Goal: Information Seeking & Learning: Learn about a topic

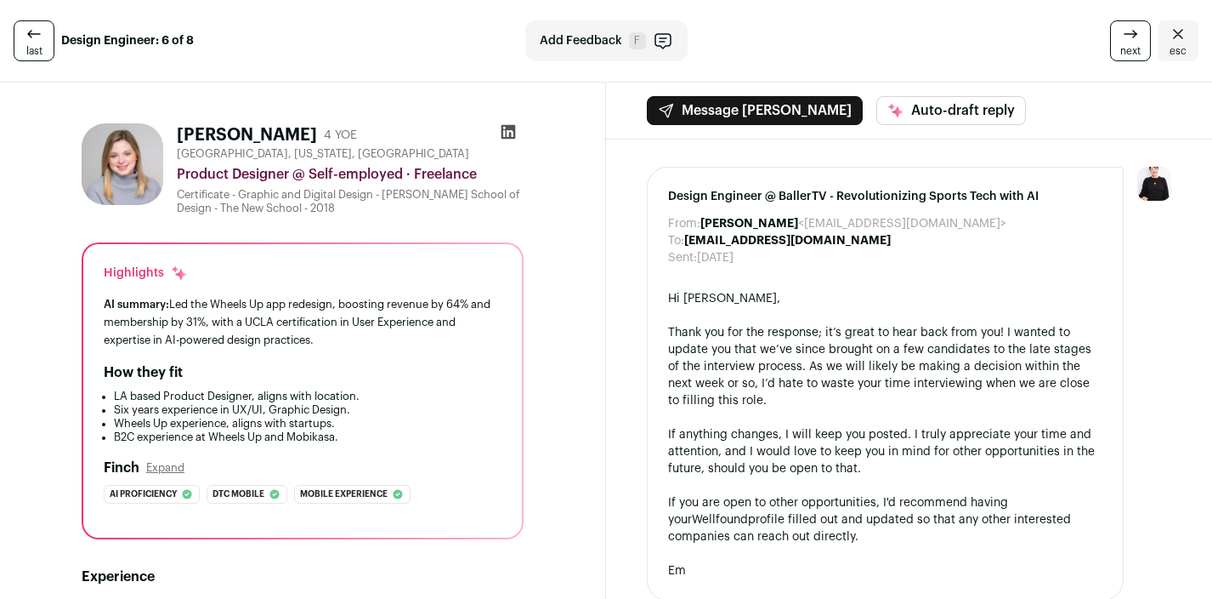
click at [46, 41] on link "last" at bounding box center [34, 40] width 41 height 41
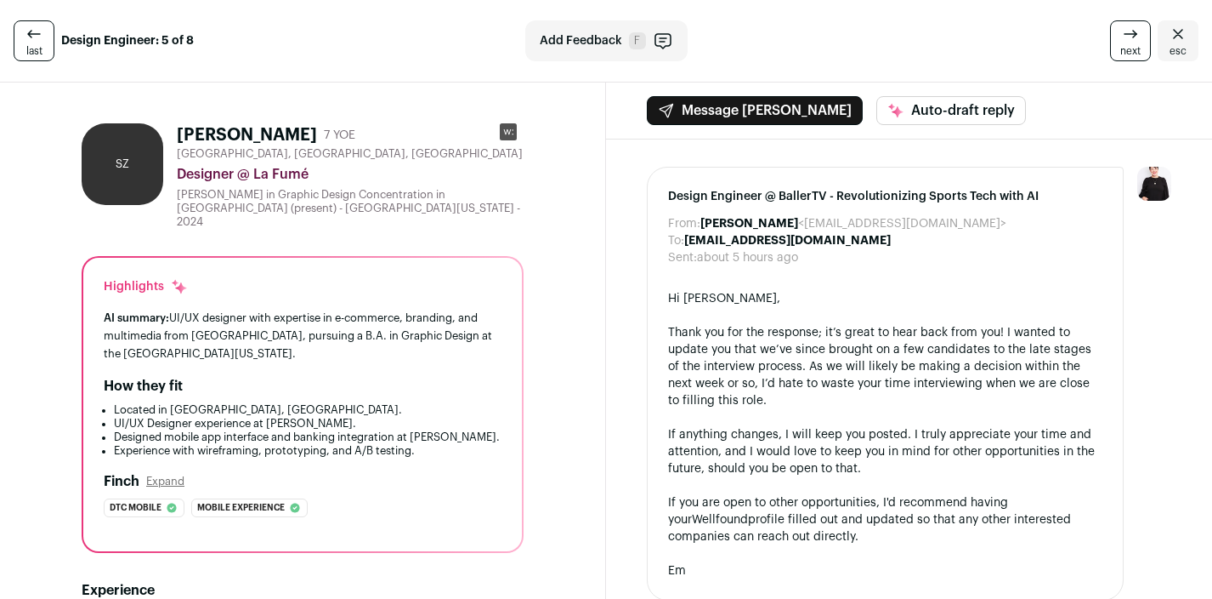
click at [1131, 40] on icon at bounding box center [1131, 34] width 20 height 20
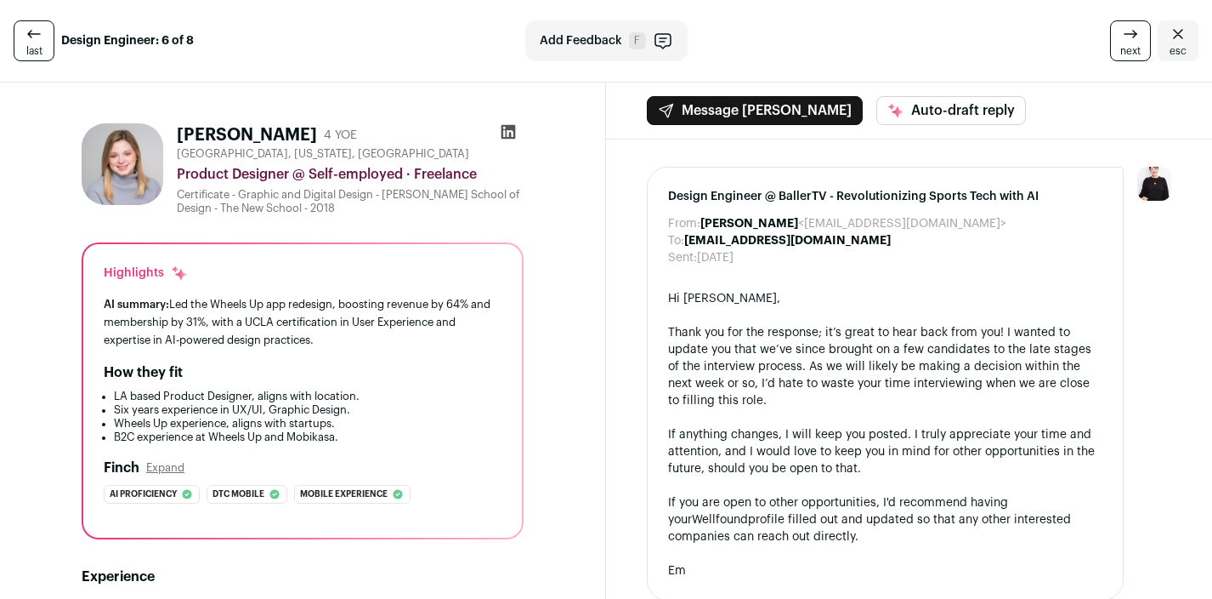
click at [1131, 40] on icon at bounding box center [1131, 34] width 20 height 20
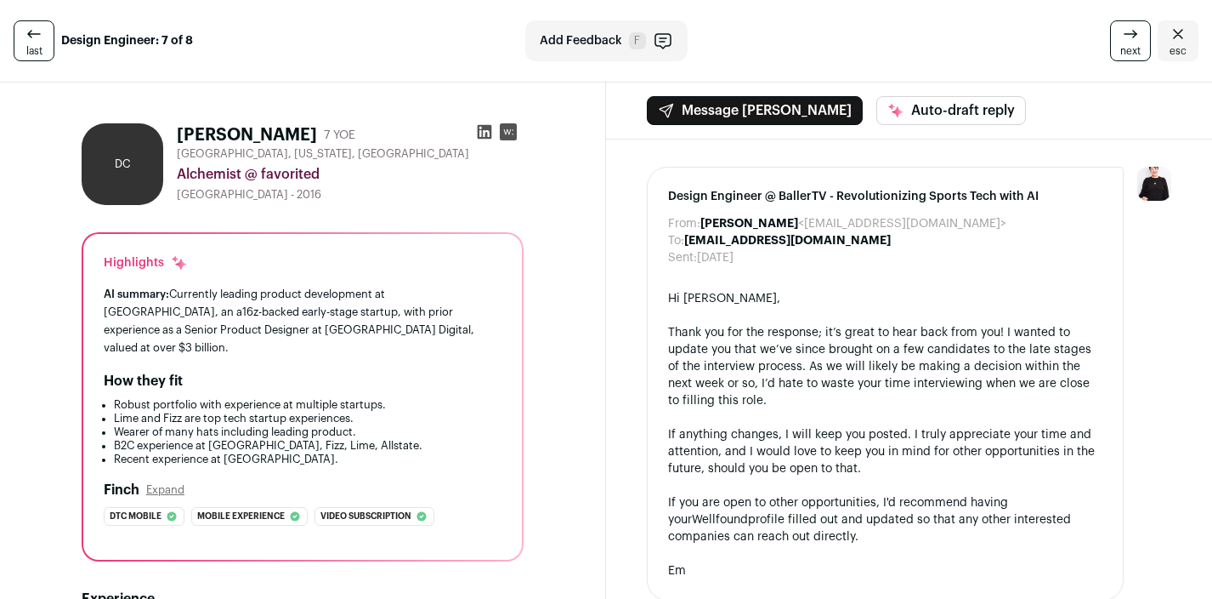
click at [1140, 40] on icon at bounding box center [1131, 34] width 20 height 20
